Goal: Task Accomplishment & Management: Use online tool/utility

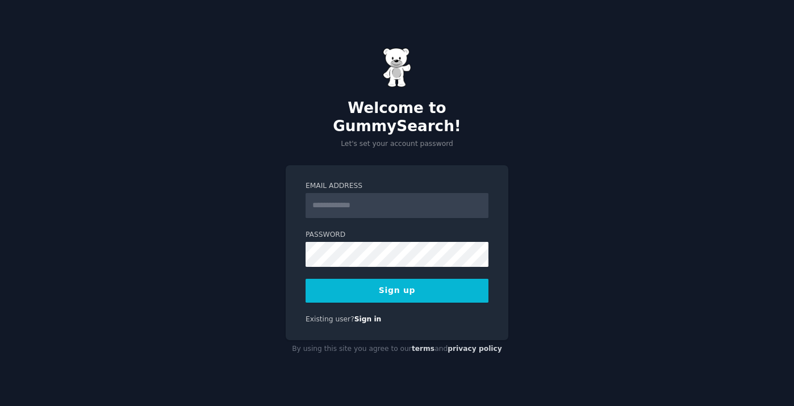
click at [491, 165] on div "Email Address Password 8 or more characters Alphanumeric characters No common p…" at bounding box center [397, 252] width 223 height 175
click at [384, 204] on input "Email Address" at bounding box center [396, 205] width 183 height 25
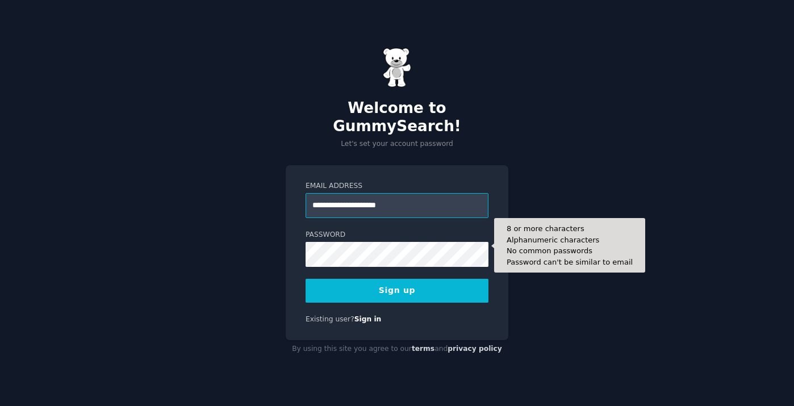
type input "**********"
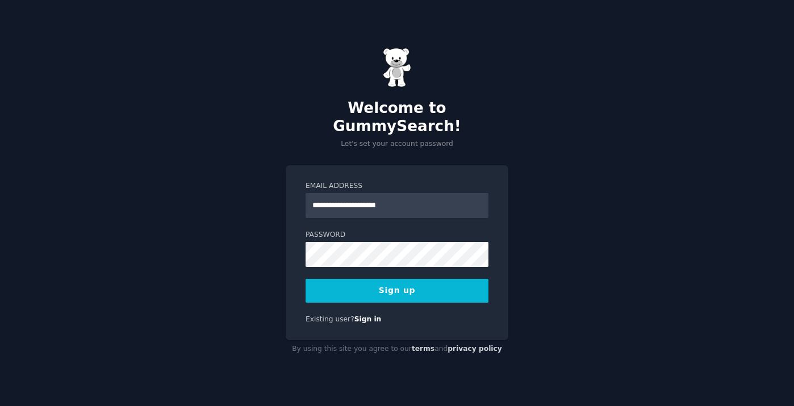
click at [389, 279] on button "Sign up" at bounding box center [396, 291] width 183 height 24
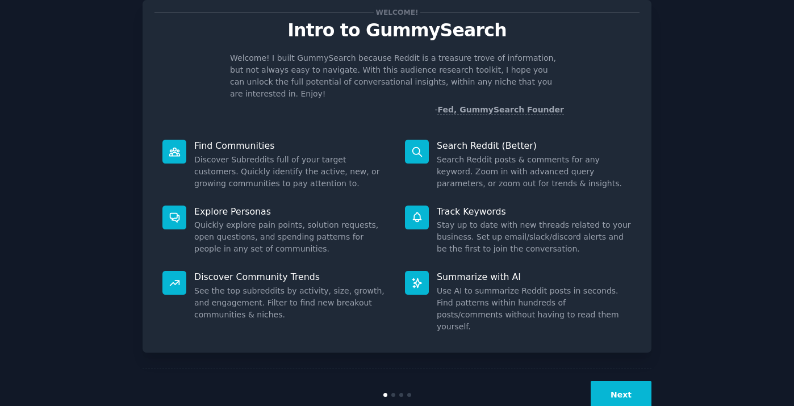
scroll to position [35, 0]
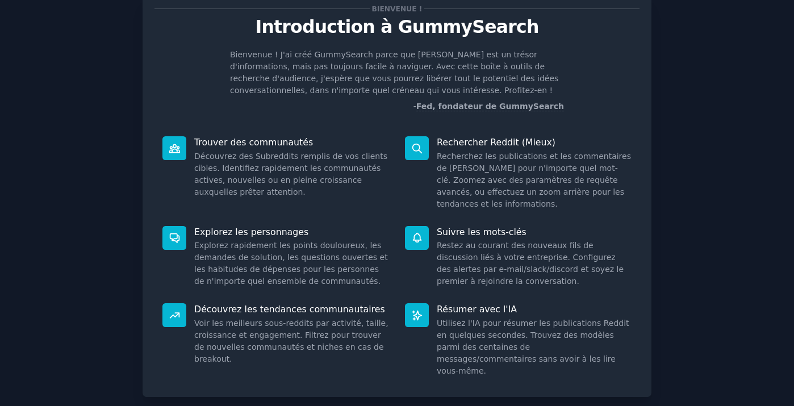
click at [321, 240] on dd "Explorez rapidement les points douloureux, les demandes de solution, les questi…" at bounding box center [291, 264] width 195 height 48
click at [172, 232] on icon at bounding box center [175, 238] width 12 height 12
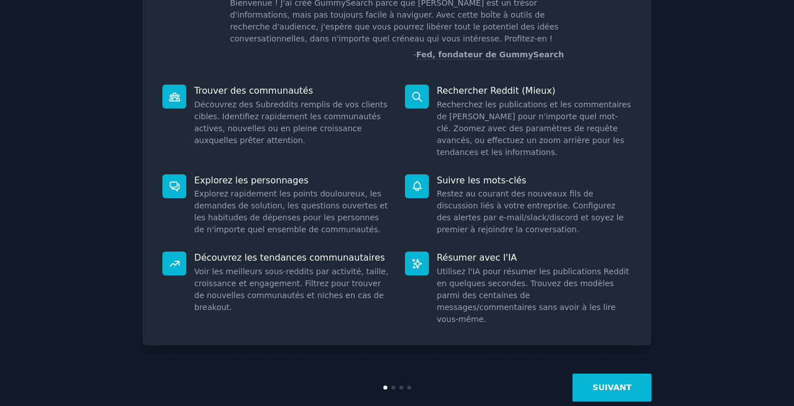
scroll to position [86, 0]
click at [648, 374] on button "SUIVANT" at bounding box center [611, 388] width 79 height 28
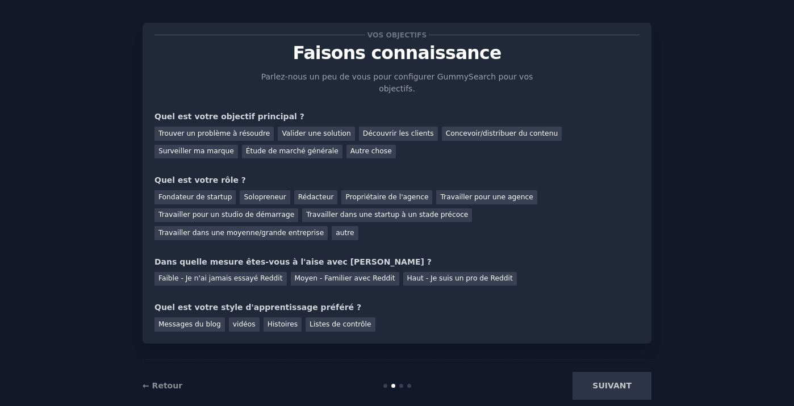
scroll to position [12, 0]
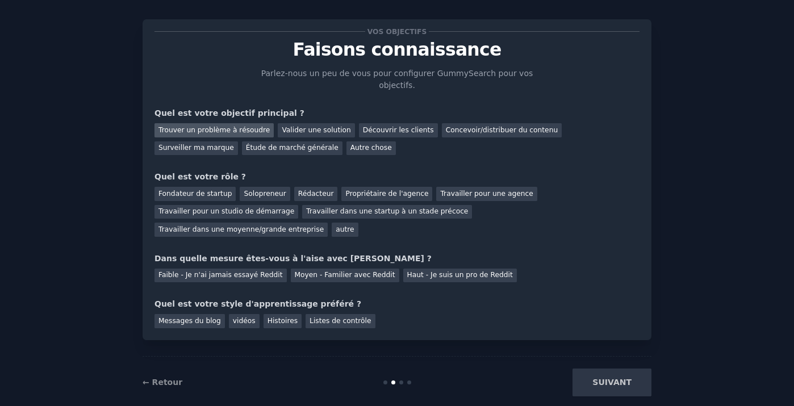
click at [249, 130] on div "Trouver un problème à résoudre" at bounding box center [213, 130] width 119 height 14
click at [386, 130] on div "Découvrir les clients" at bounding box center [398, 130] width 79 height 14
click at [223, 128] on div "Trouver un problème à résoudre" at bounding box center [213, 130] width 119 height 14
click at [266, 195] on div "Solopreneur" at bounding box center [265, 194] width 50 height 14
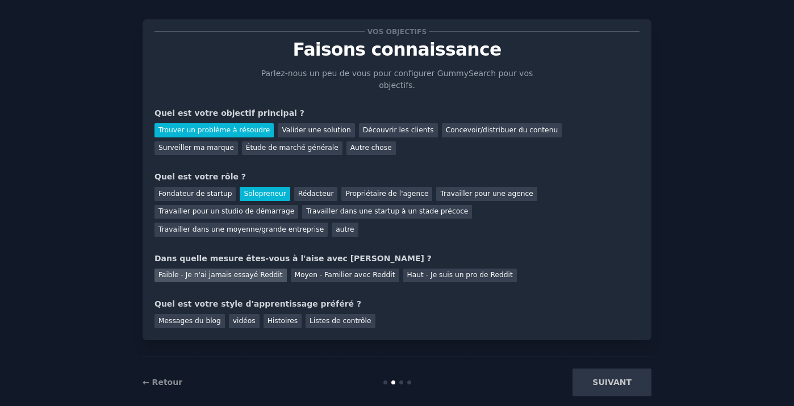
click at [255, 277] on div "Faible - Je n'ai jamais essayé Reddit" at bounding box center [220, 276] width 132 height 14
click at [244, 322] on div "vidéos" at bounding box center [244, 321] width 31 height 14
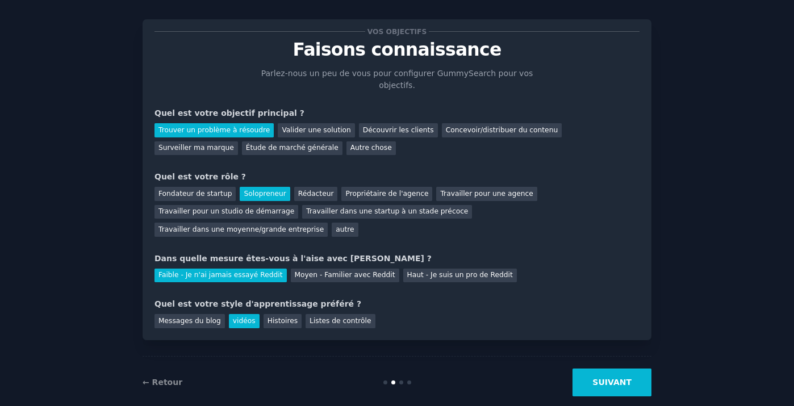
click at [616, 384] on button "SUIVANT" at bounding box center [611, 382] width 79 height 28
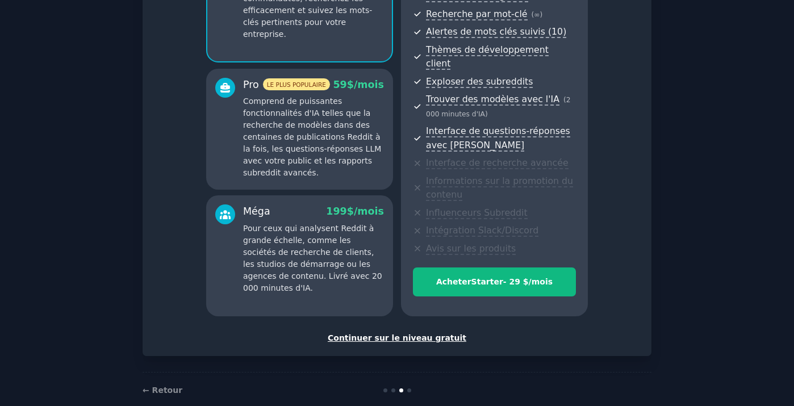
scroll to position [160, 0]
click at [406, 333] on div "Continuer sur le niveau gratuit" at bounding box center [396, 339] width 485 height 12
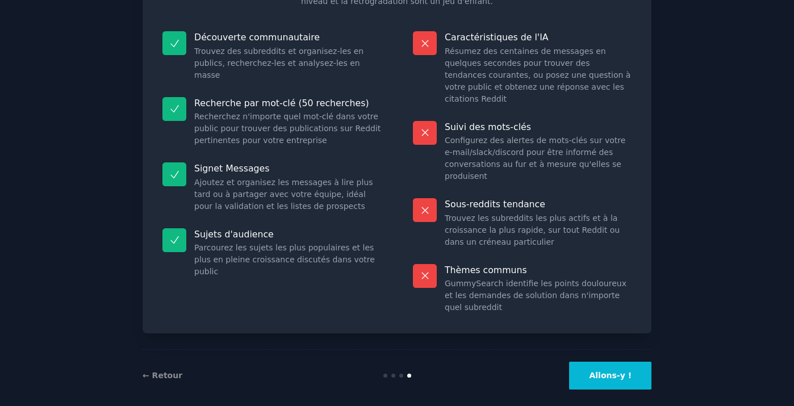
scroll to position [120, 0]
click at [617, 367] on button "Allons-y !" at bounding box center [610, 376] width 82 height 28
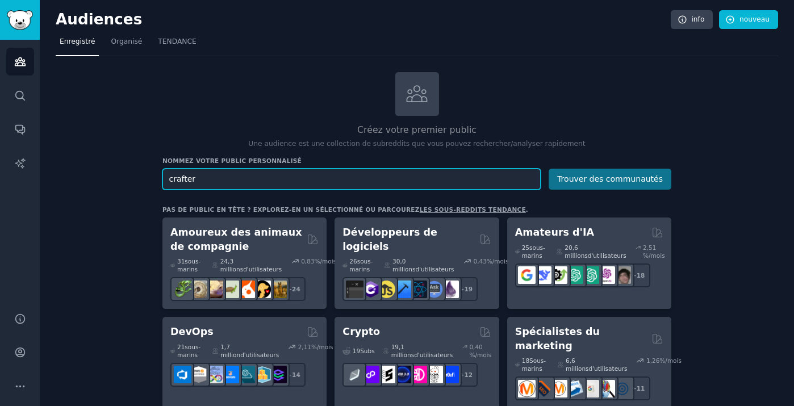
type input "crafter"
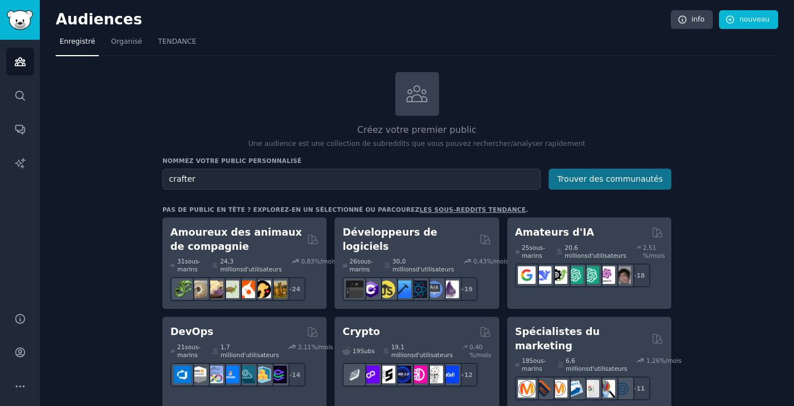
click at [568, 176] on button "Trouver des communautés" at bounding box center [609, 179] width 123 height 21
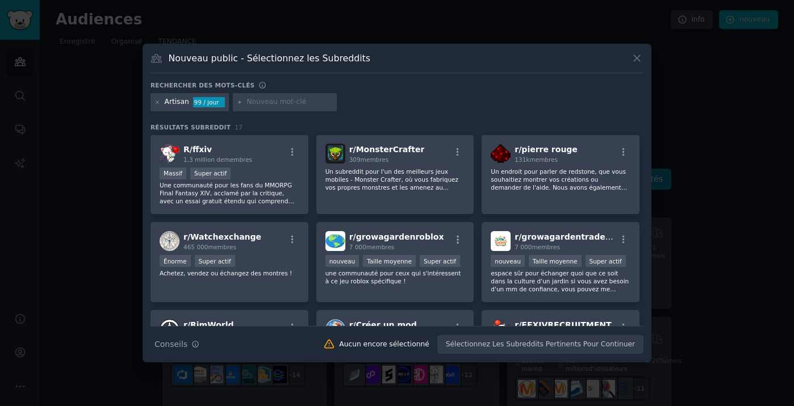
scroll to position [174, 0]
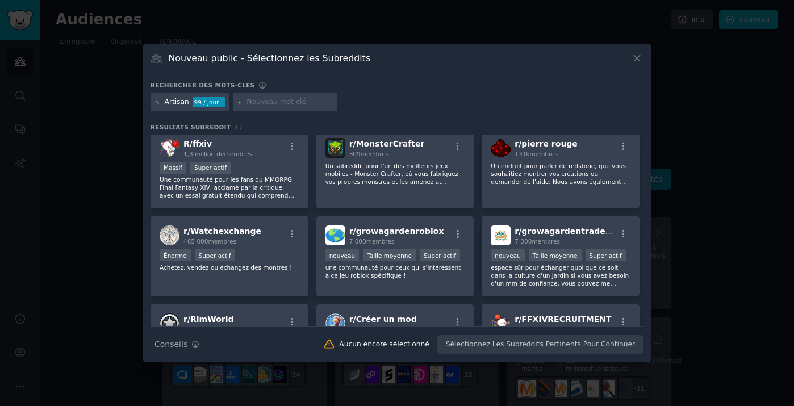
click at [280, 100] on input "text" at bounding box center [289, 102] width 86 height 10
type input "diy"
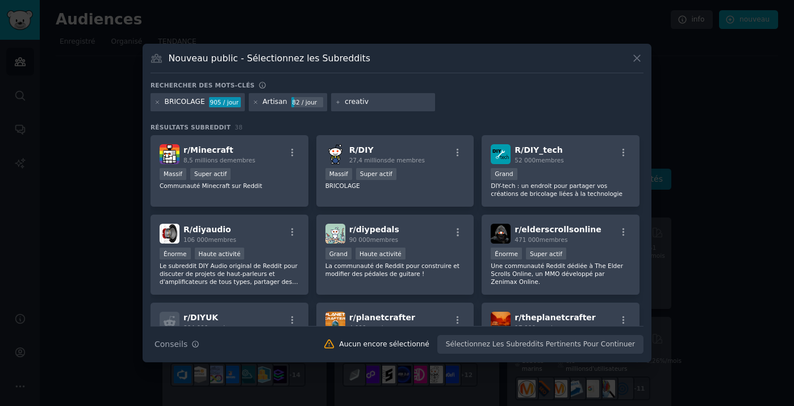
type input "creative"
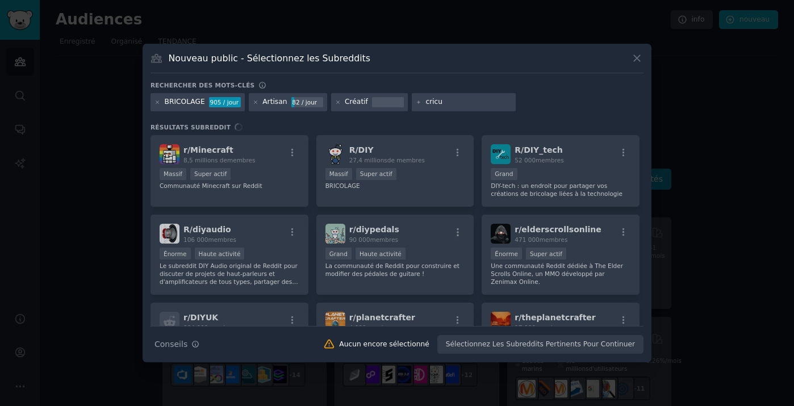
type input "cricut"
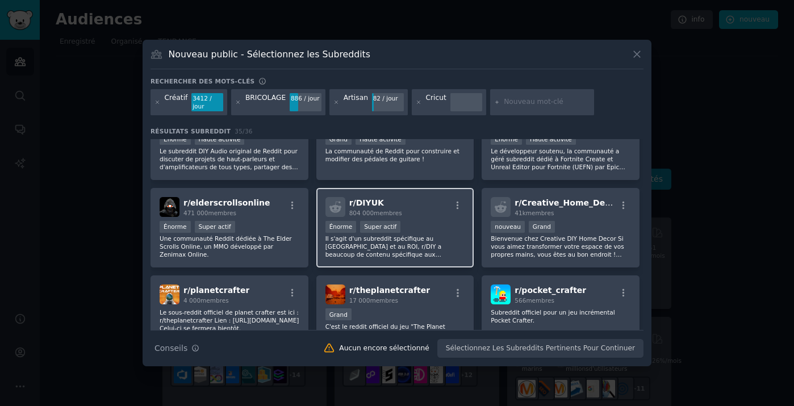
scroll to position [122, 0]
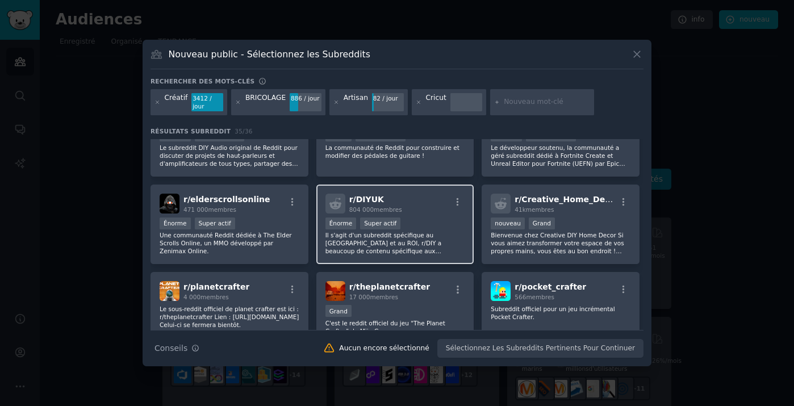
click at [425, 233] on p "Il s'agit d'un subreddit spécifique au [GEOGRAPHIC_DATA] et au ROI, r/DIY a bea…" at bounding box center [395, 243] width 140 height 24
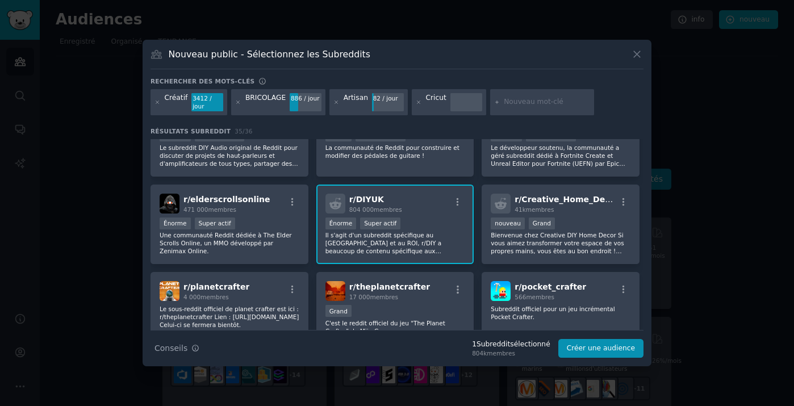
click at [425, 233] on p "Il s'agit d'un subreddit spécifique au [GEOGRAPHIC_DATA] et au ROI, r/DIY a bea…" at bounding box center [395, 243] width 140 height 24
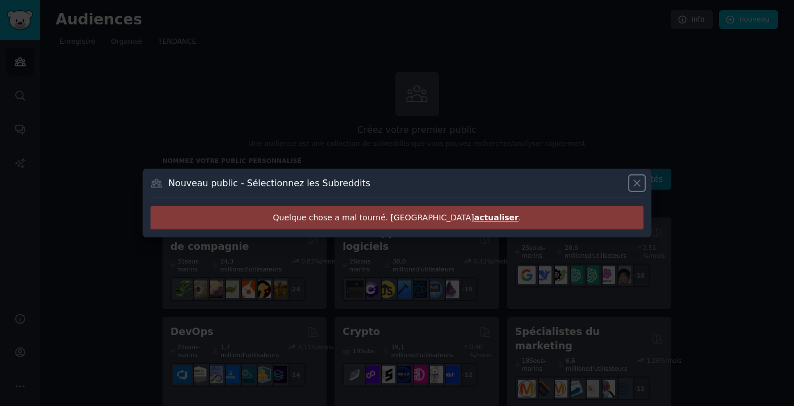
click at [632, 185] on icon at bounding box center [637, 183] width 12 height 12
